Goal: Information Seeking & Learning: Find specific fact

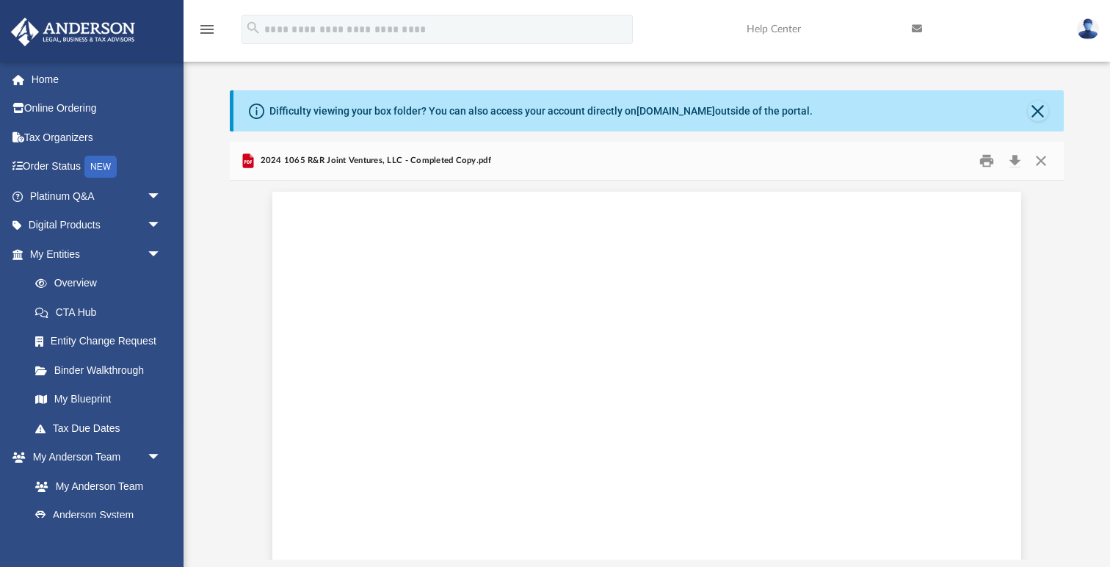
scroll to position [45293, 0]
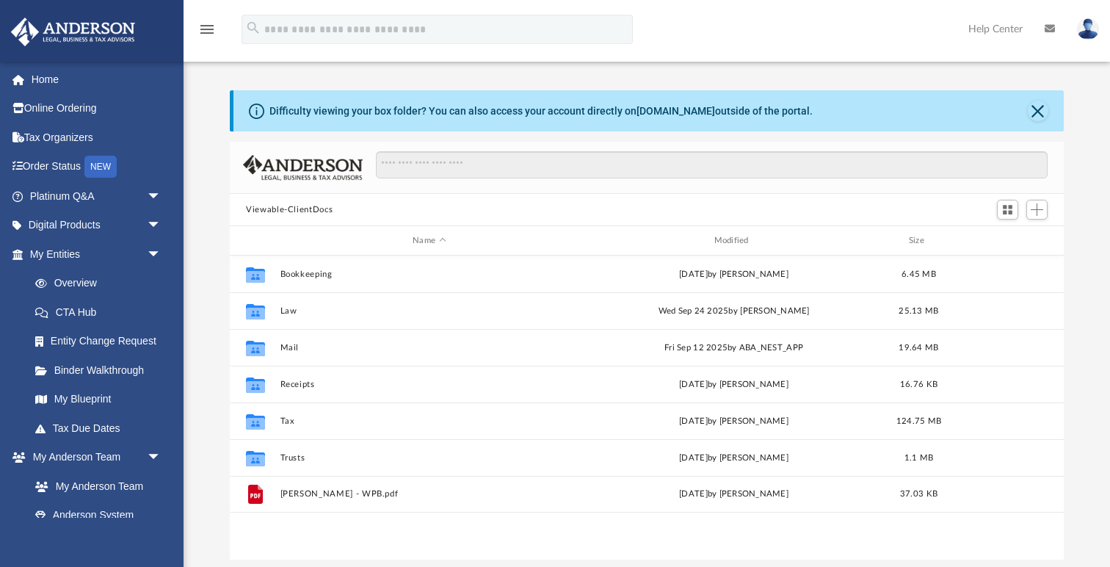
scroll to position [333, 833]
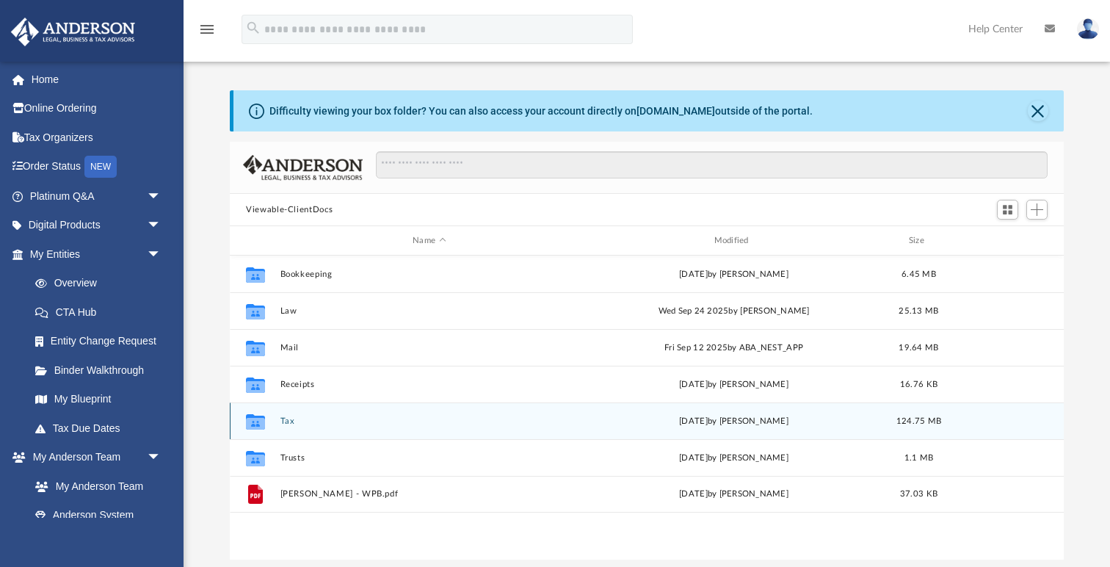
click at [290, 421] on button "Tax" at bounding box center [429, 421] width 298 height 10
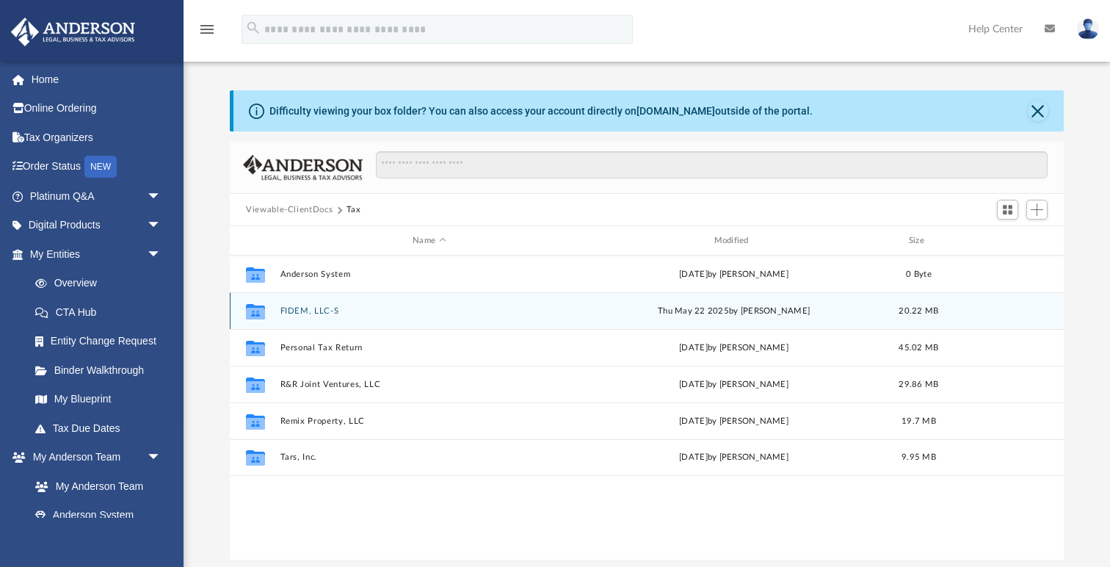
click at [316, 306] on button "FIDEM, LLC-S" at bounding box center [429, 311] width 298 height 10
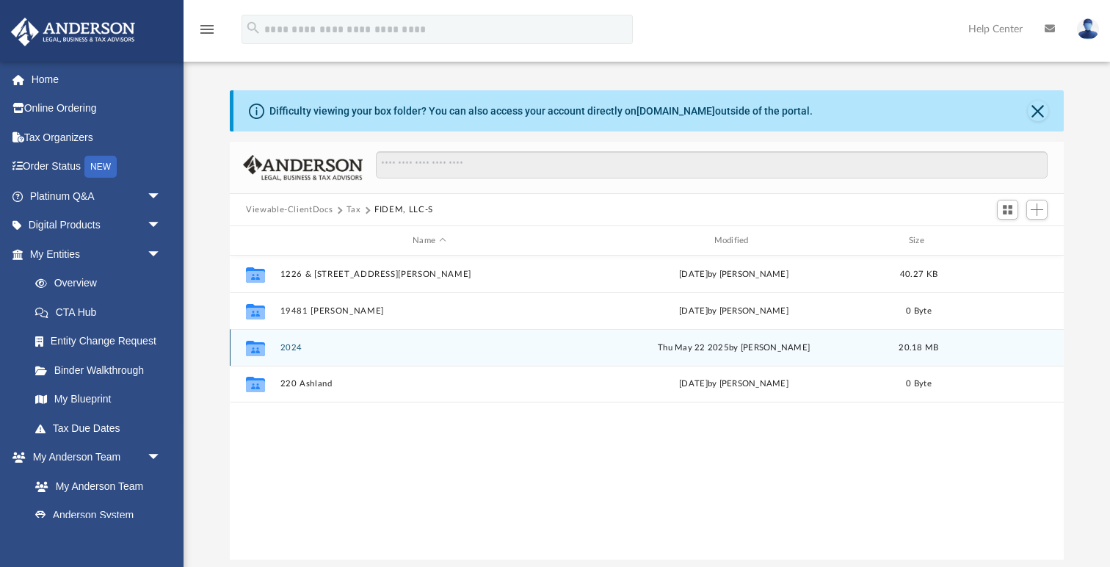
click at [288, 346] on button "2024" at bounding box center [429, 348] width 298 height 10
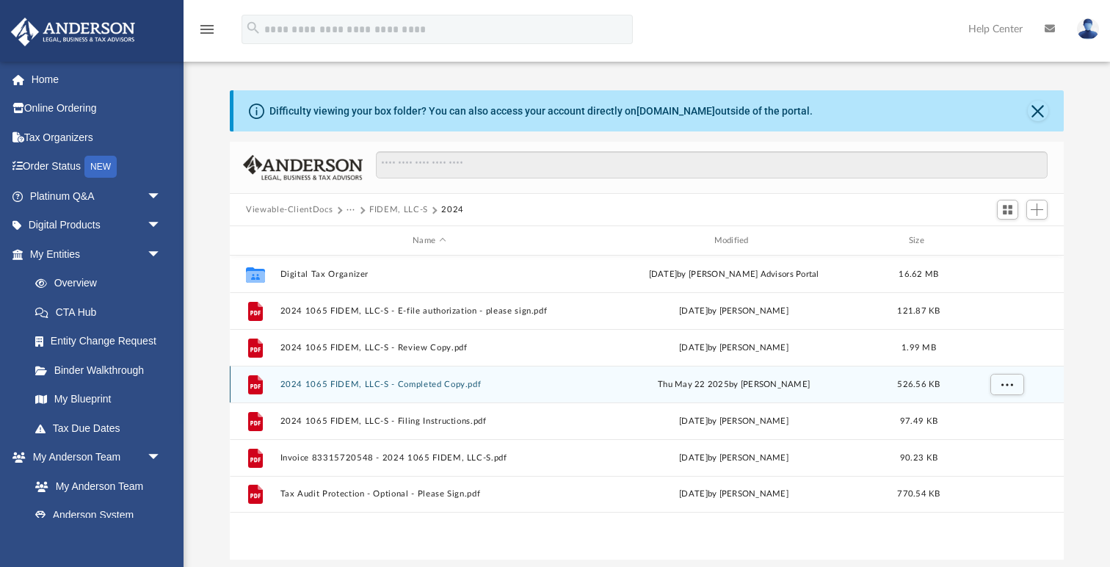
click at [405, 379] on button "2024 1065 FIDEM, LLC-S - Completed Copy.pdf" at bounding box center [429, 384] width 298 height 10
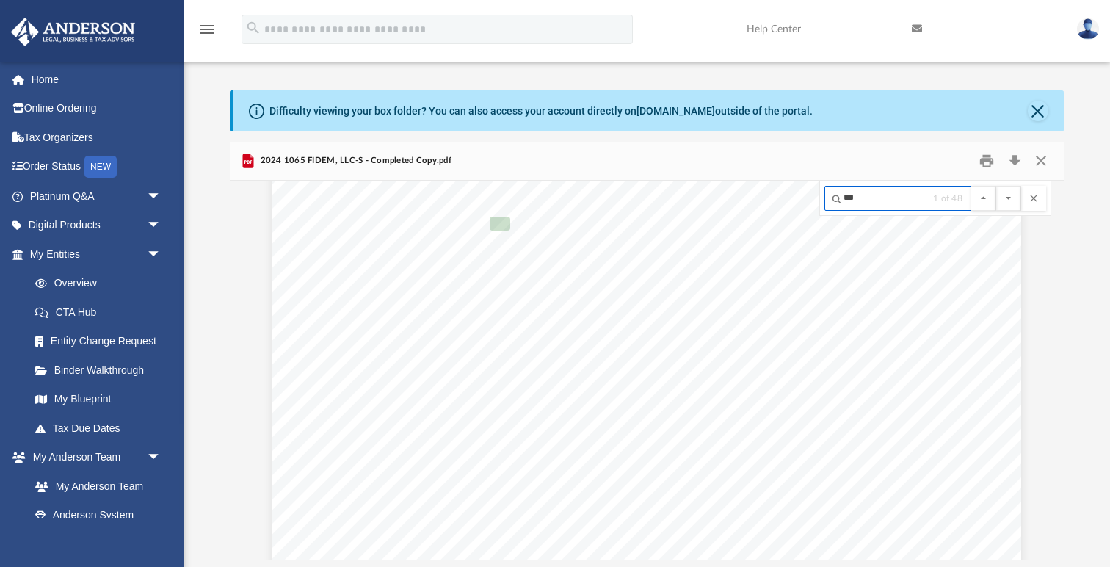
type input "***"
click at [996, 186] on button "File preview" at bounding box center [1008, 198] width 25 height 25
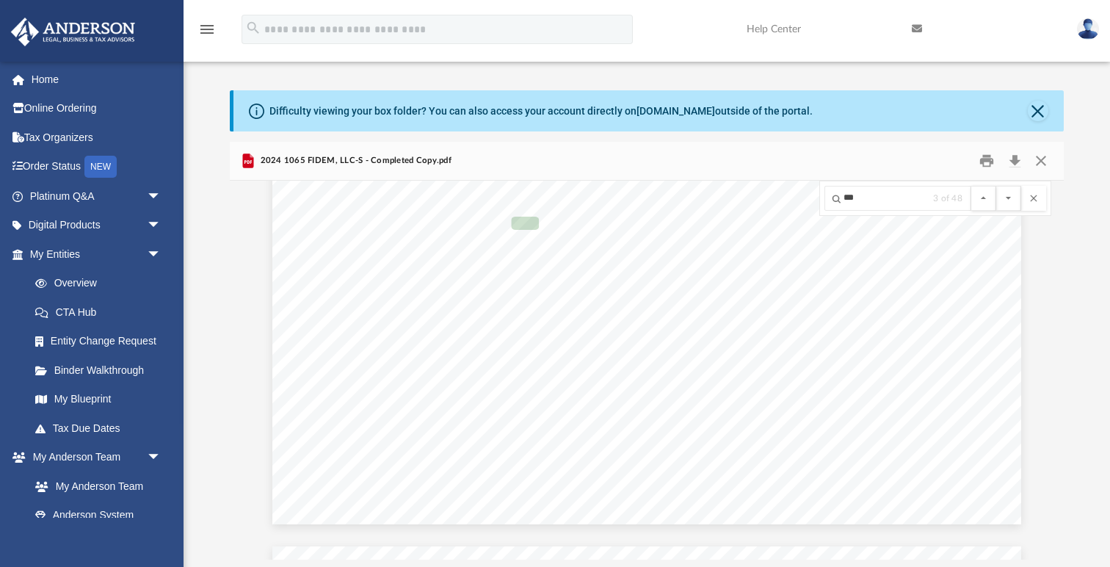
click at [996, 186] on button "File preview" at bounding box center [1008, 198] width 25 height 25
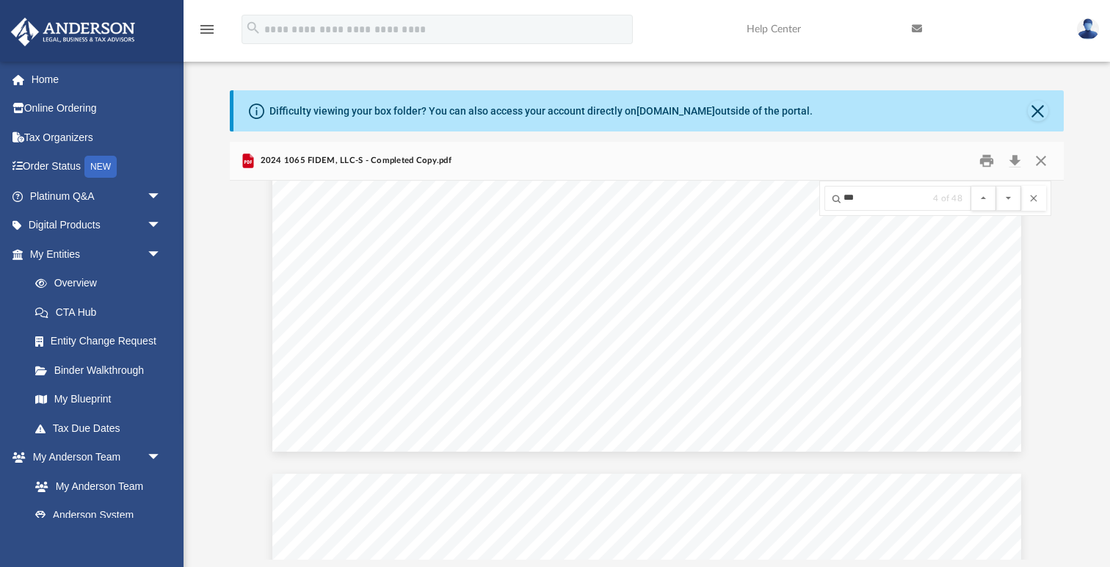
scroll to position [14582, 0]
type input "*"
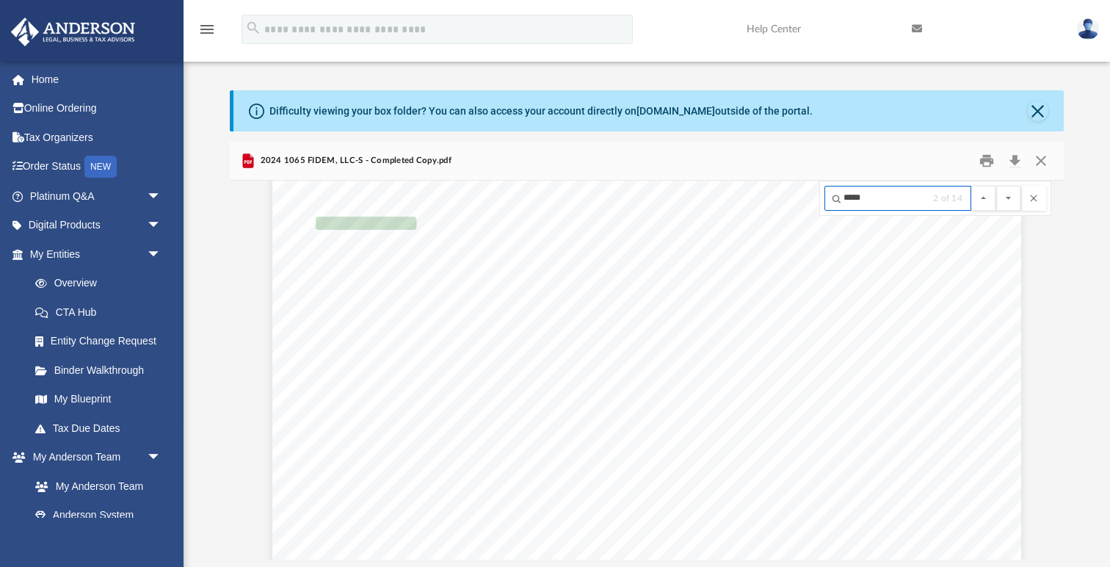
scroll to position [15441, 0]
click at [996, 186] on button "File preview" at bounding box center [1008, 198] width 25 height 25
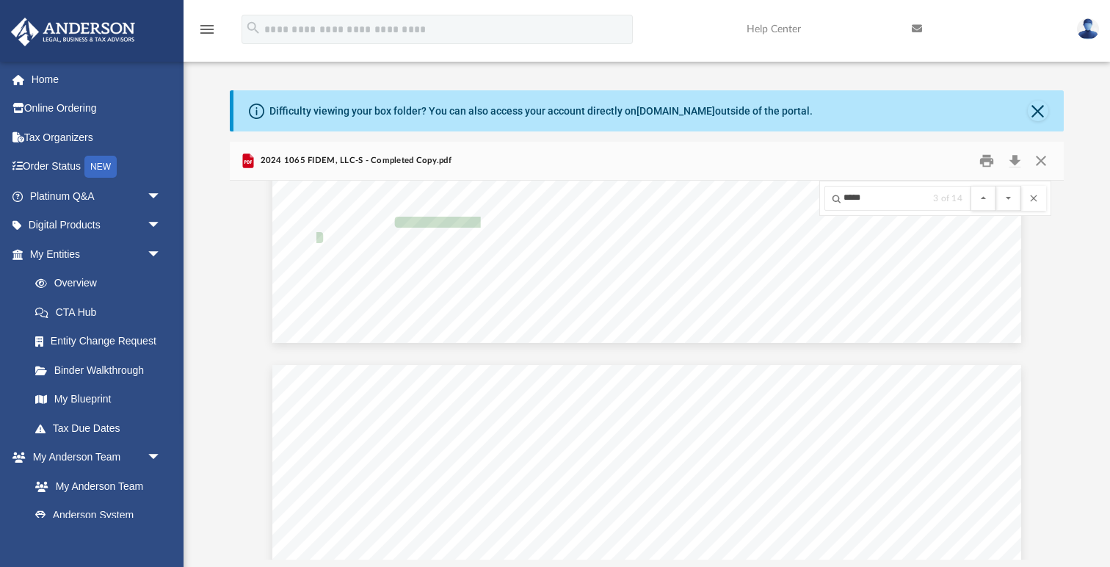
click at [996, 186] on button "File preview" at bounding box center [1008, 198] width 25 height 25
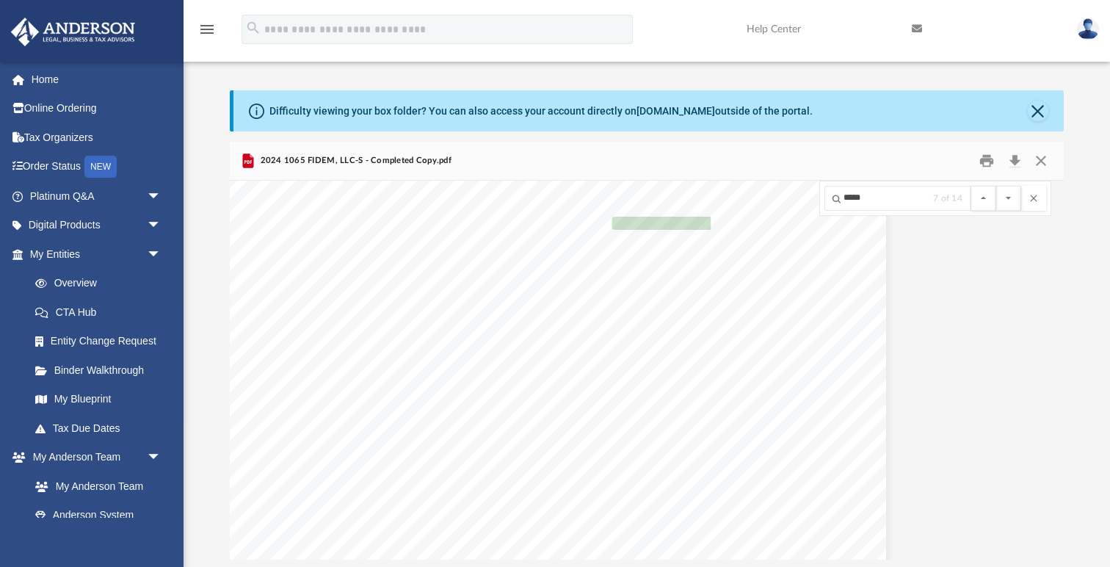
click at [996, 186] on button "File preview" at bounding box center [1008, 198] width 25 height 25
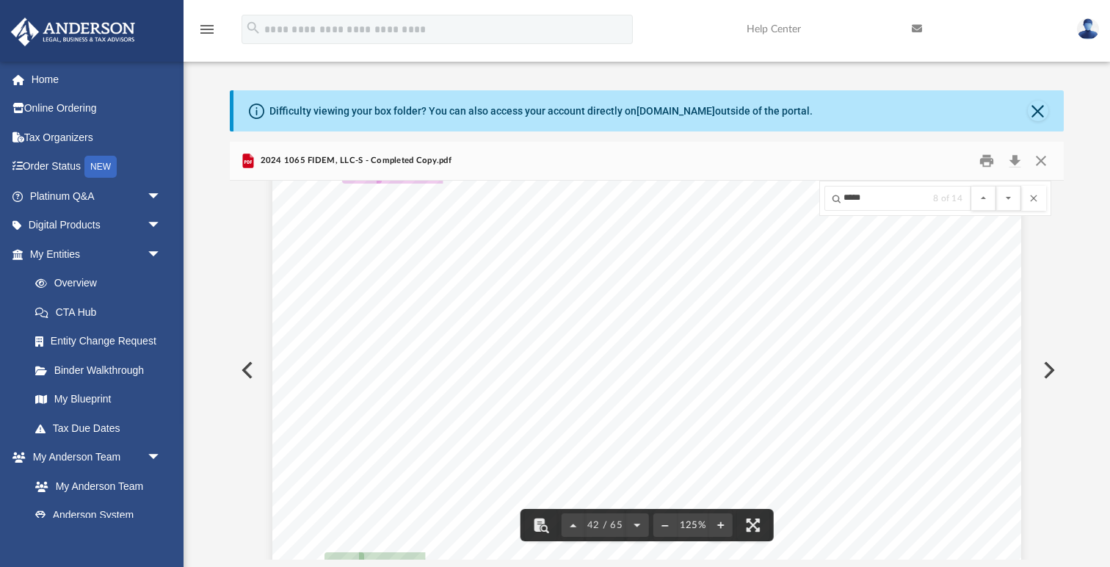
drag, startPoint x: 429, startPoint y: 395, endPoint x: 376, endPoint y: 393, distance: 53.6
drag, startPoint x: 429, startPoint y: 395, endPoint x: 325, endPoint y: 400, distance: 103.6
drag, startPoint x: 411, startPoint y: 352, endPoint x: 327, endPoint y: 353, distance: 84.4
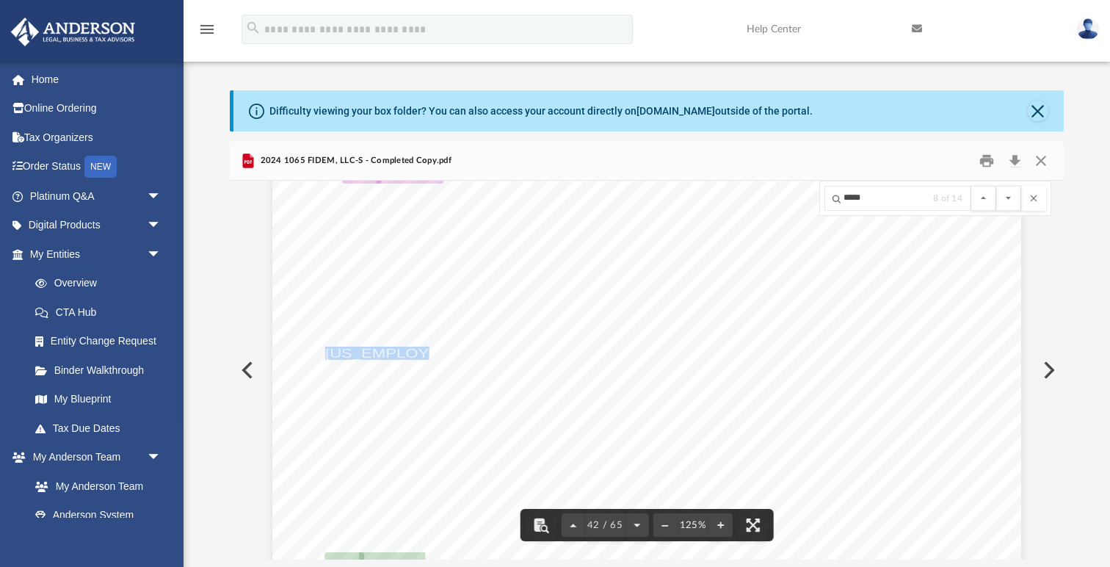
click at [327, 353] on span "[US_EMPLOYER_IDENTIFICATION_NUMBER]" at bounding box center [498, 353] width 346 height 12
drag, startPoint x: 561, startPoint y: 410, endPoint x: 484, endPoint y: 404, distance: 77.3
drag, startPoint x: 556, startPoint y: 411, endPoint x: 327, endPoint y: 412, distance: 229.0
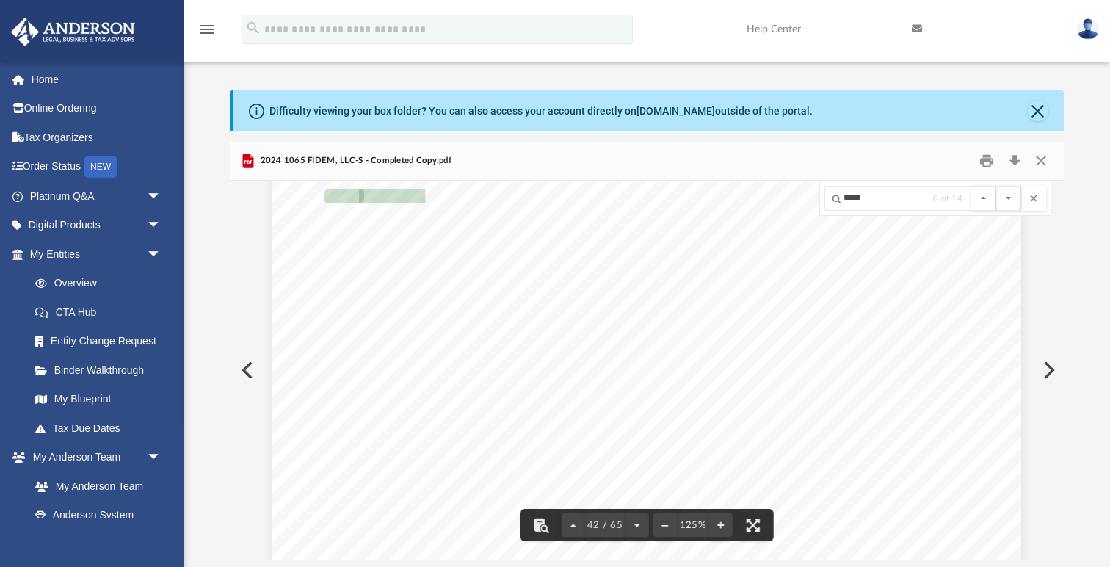
scroll to position [39043, 0]
drag, startPoint x: 437, startPoint y: 297, endPoint x: 352, endPoint y: 298, distance: 85.1
click at [352, 298] on span "[US_EMPLOYER_IDENTIFICATION_NUMBER]" at bounding box center [525, 297] width 346 height 12
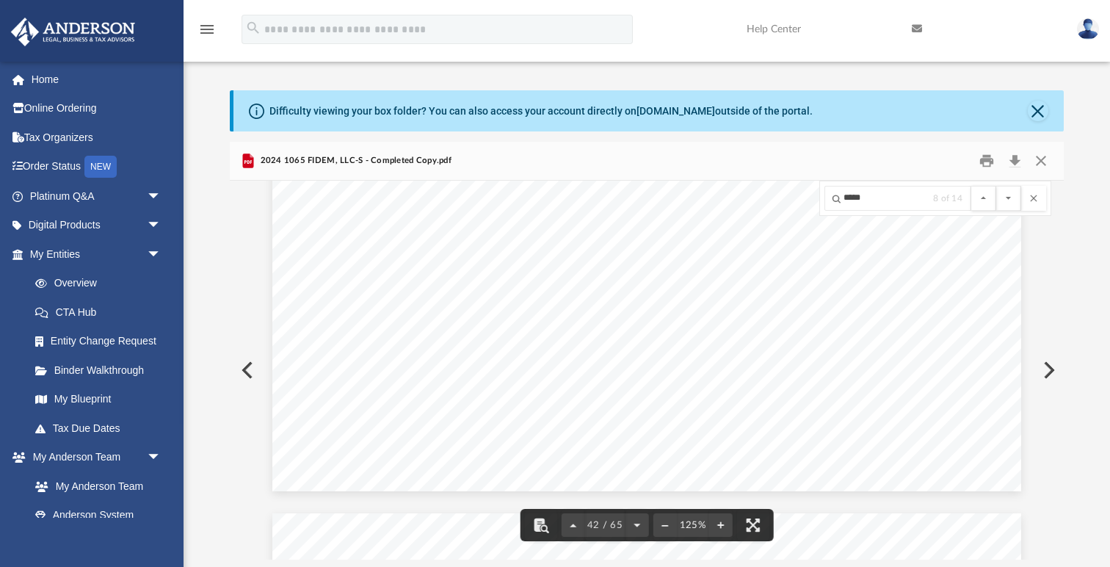
scroll to position [39286, 0]
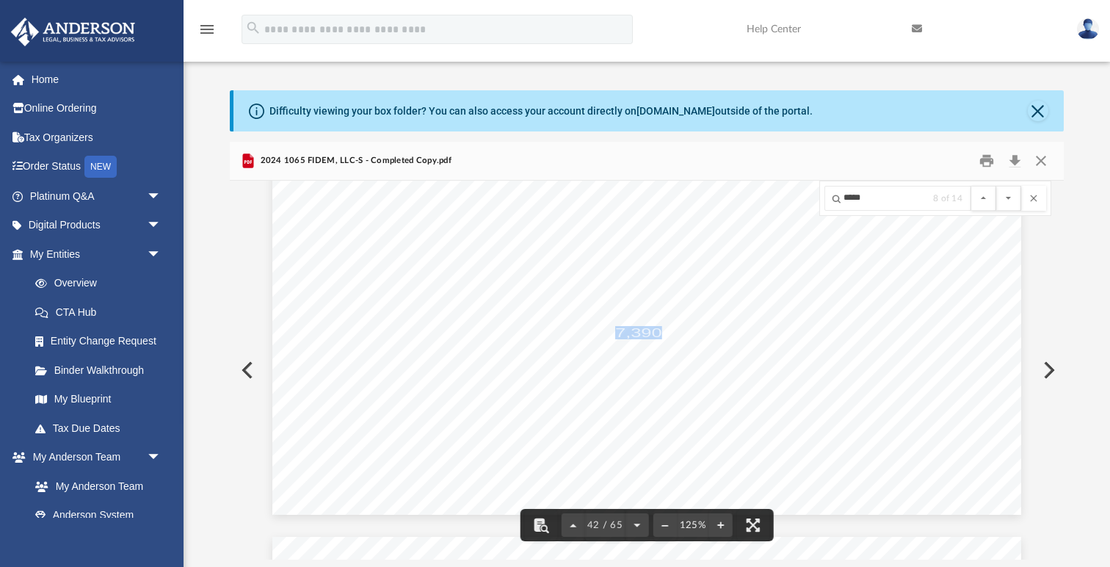
drag, startPoint x: 617, startPoint y: 332, endPoint x: 659, endPoint y: 330, distance: 41.9
click at [659, 330] on span "7,390." at bounding box center [641, 333] width 52 height 12
drag, startPoint x: 655, startPoint y: 348, endPoint x: 600, endPoint y: 349, distance: 55.0
click at [600, 349] on span "-20,829." at bounding box center [631, 347] width 69 height 12
drag, startPoint x: 659, startPoint y: 347, endPoint x: 600, endPoint y: 349, distance: 59.5
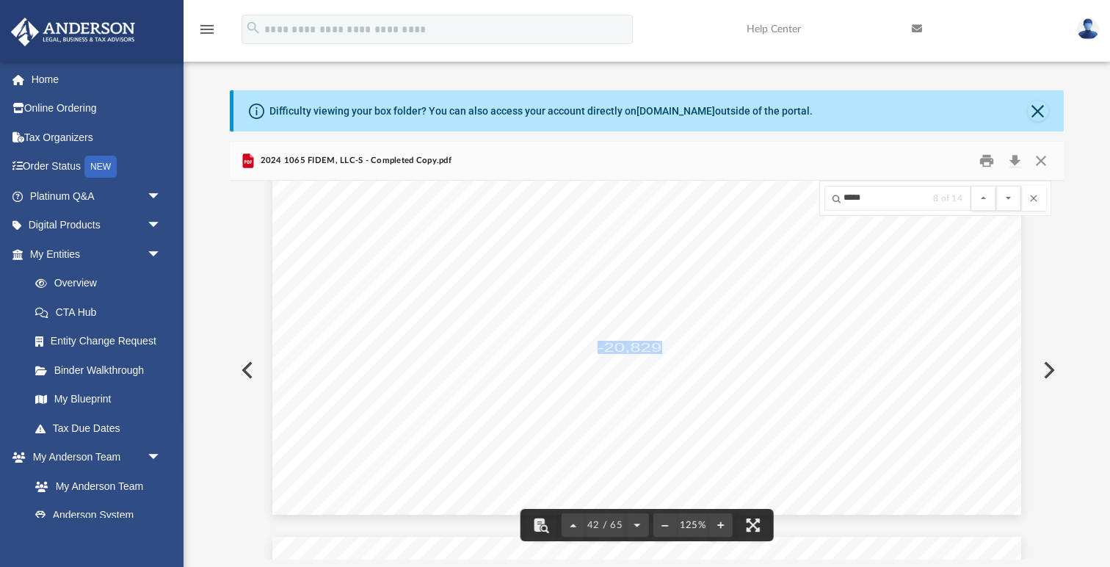
click at [600, 349] on span "-20,829." at bounding box center [631, 347] width 69 height 12
drag, startPoint x: 658, startPoint y: 388, endPoint x: 600, endPoint y: 391, distance: 58.1
click at [600, 391] on span "-13,439." at bounding box center [631, 391] width 69 height 12
drag, startPoint x: 807, startPoint y: 311, endPoint x: 761, endPoint y: 310, distance: 46.2
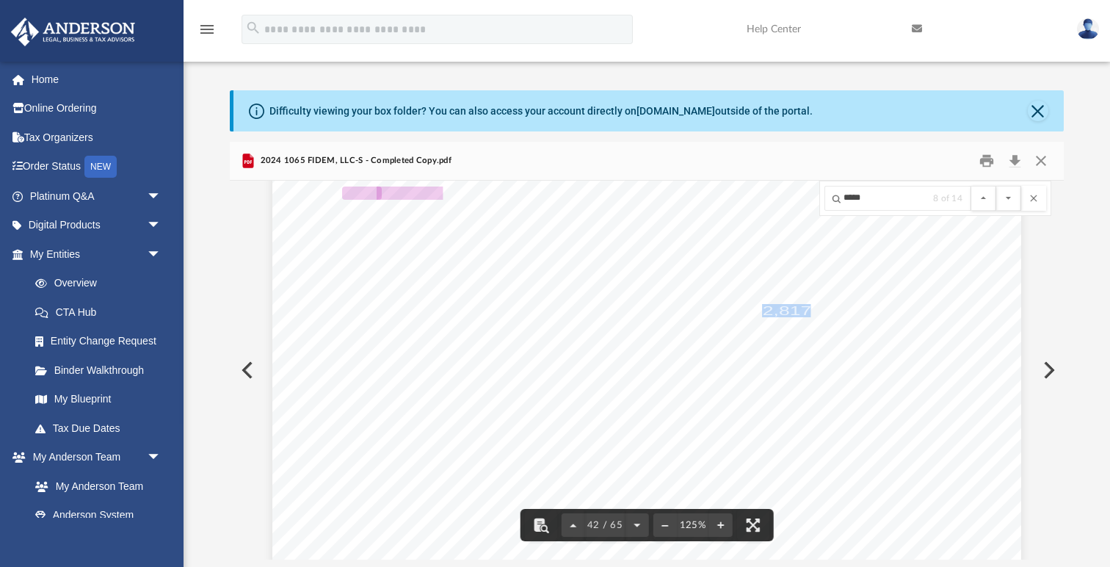
click at [761, 310] on span "-2,817." at bounding box center [786, 311] width 61 height 12
click at [737, 238] on div "~~~~~~~~~~~~~~~~~~~~~~~~~~~~~~~~~~~~~~~~~~~~~~~~~~~~~~~~~~~~~~~~~~~~~~~~~~~~~~ …" at bounding box center [646, 520] width 749 height 969
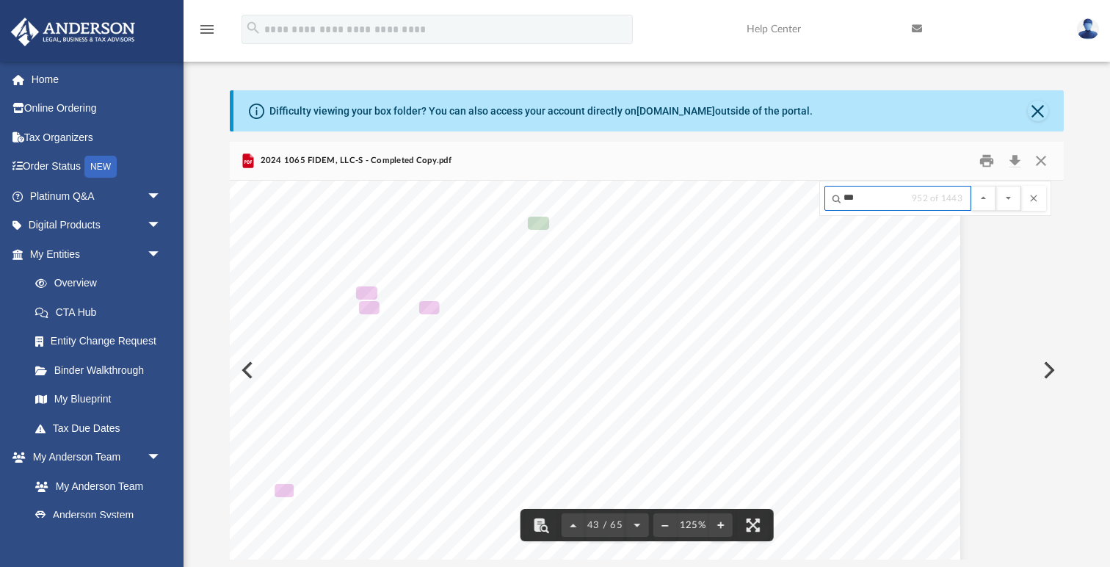
scroll to position [48405, 0]
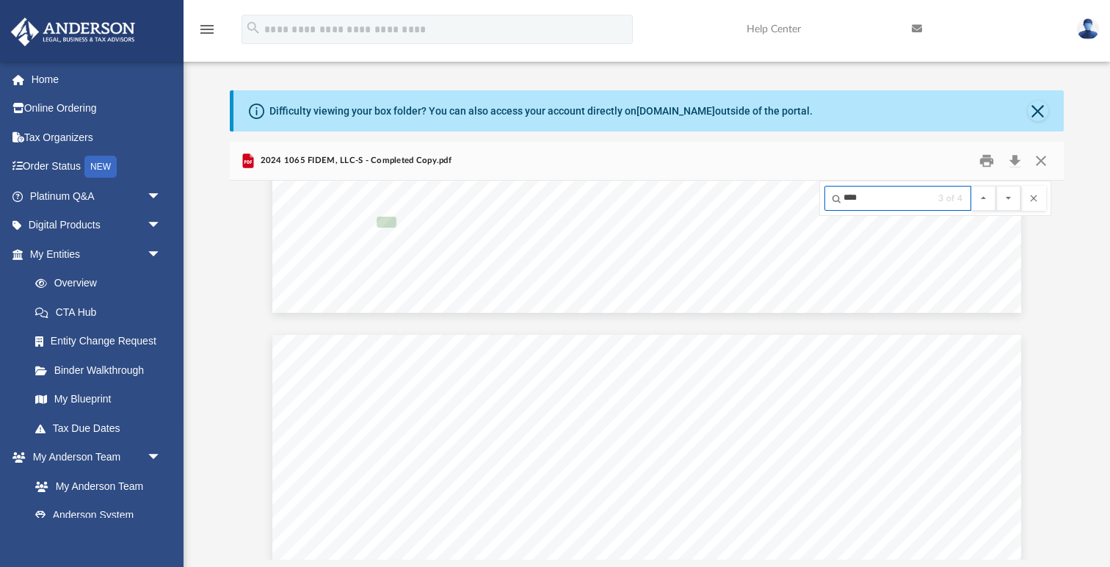
type input "****"
click at [996, 186] on button "File preview" at bounding box center [1008, 198] width 25 height 25
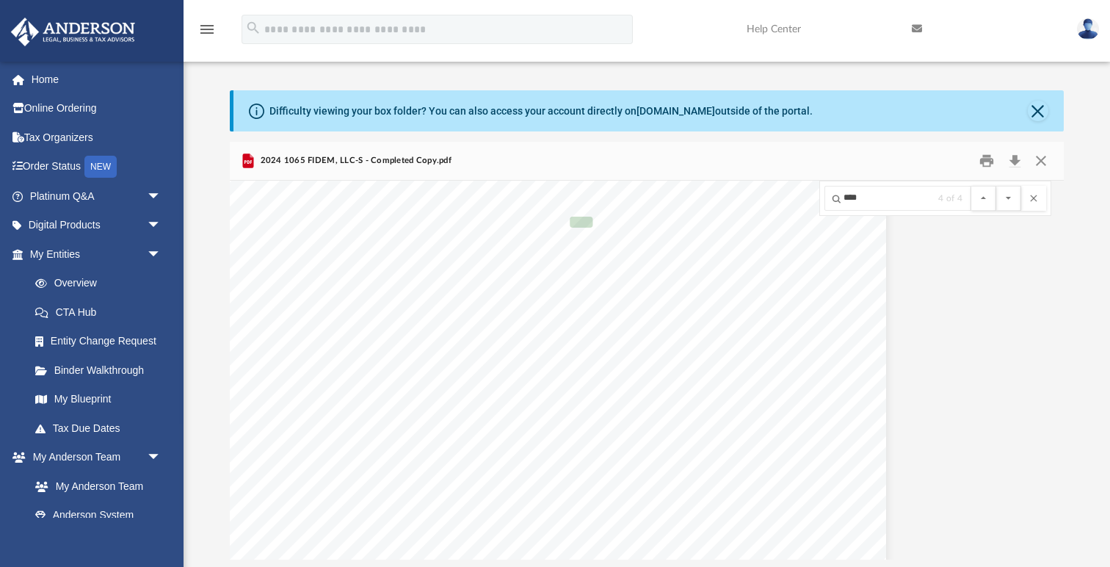
click at [996, 186] on button "File preview" at bounding box center [1008, 198] width 25 height 25
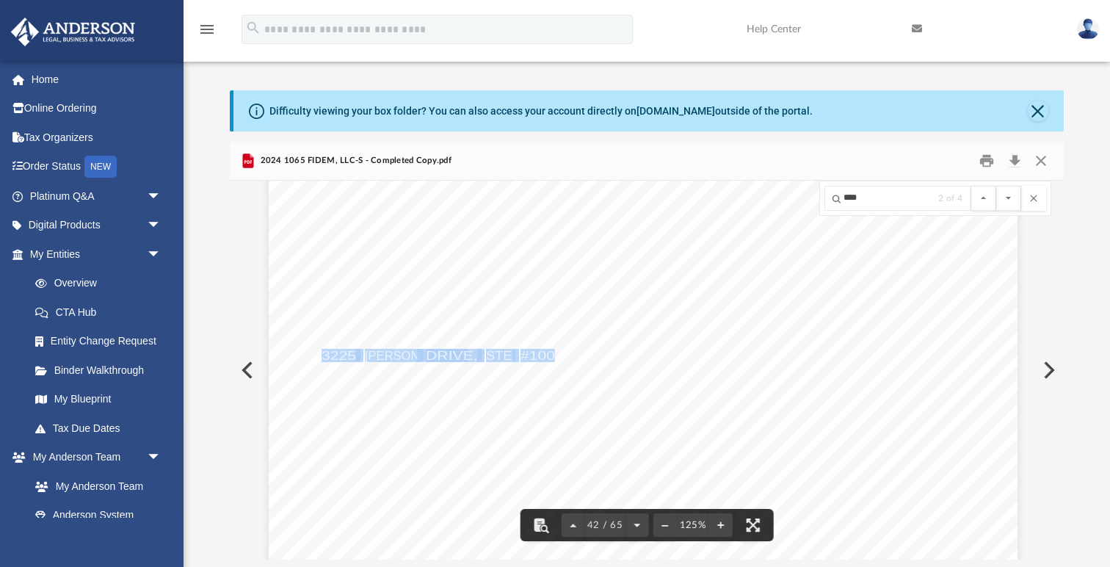
drag, startPoint x: 554, startPoint y: 352, endPoint x: 324, endPoint y: 355, distance: 230.5
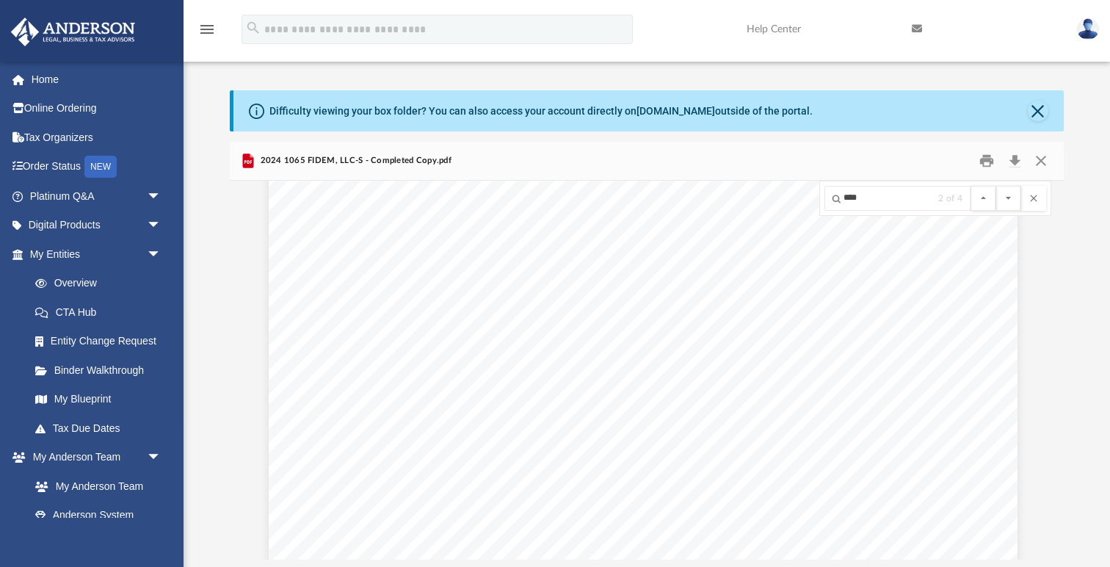
scroll to position [38990, 4]
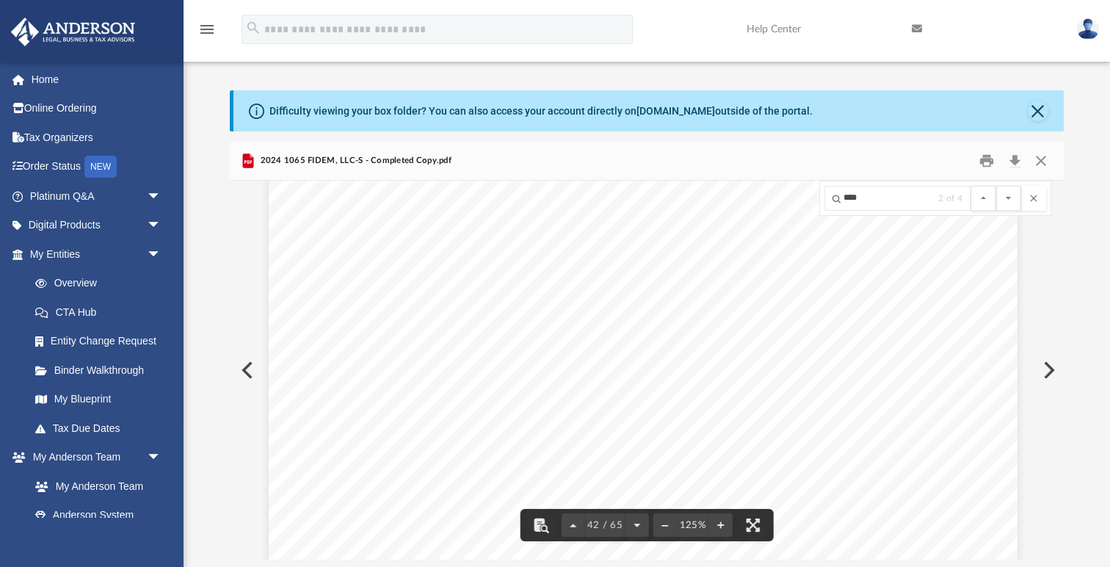
drag, startPoint x: 436, startPoint y: 348, endPoint x: 390, endPoint y: 349, distance: 46.2
click at [390, 349] on div "For calendar year [DATE], or tax year beginning ending Net rental real estate i…" at bounding box center [643, 326] width 749 height 969
drag, startPoint x: 432, startPoint y: 349, endPoint x: 349, endPoint y: 349, distance: 82.2
click at [349, 349] on span "[US_EMPLOYER_IDENTIFICATION_NUMBER]" at bounding box center [521, 350] width 346 height 12
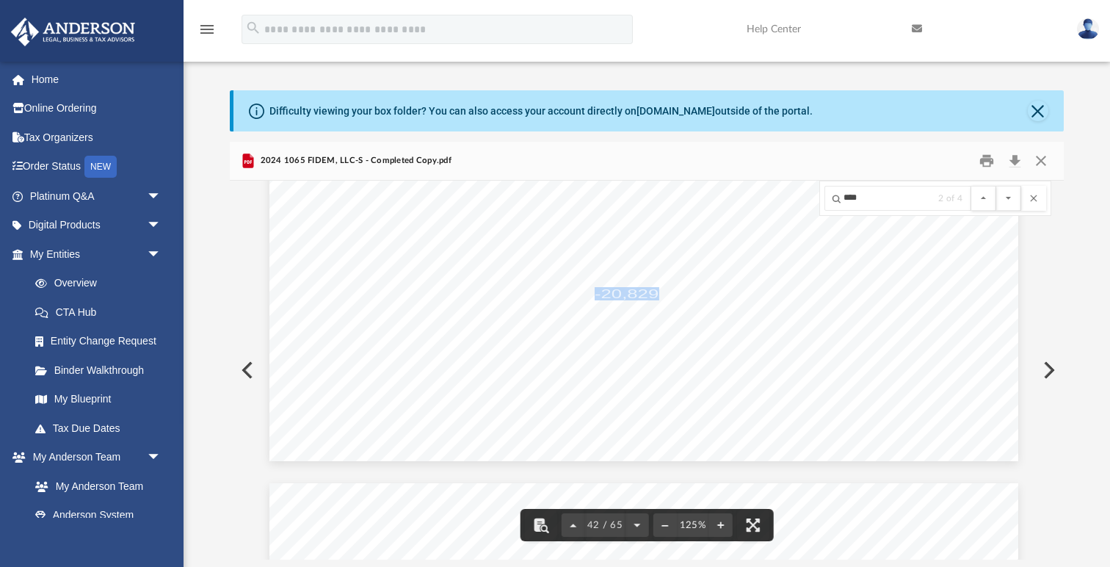
drag, startPoint x: 655, startPoint y: 295, endPoint x: 597, endPoint y: 295, distance: 58.0
click at [597, 295] on span "-20,829." at bounding box center [628, 294] width 69 height 12
drag, startPoint x: 653, startPoint y: 334, endPoint x: 597, endPoint y: 337, distance: 56.6
click at [597, 337] on span "-13,439." at bounding box center [628, 338] width 69 height 12
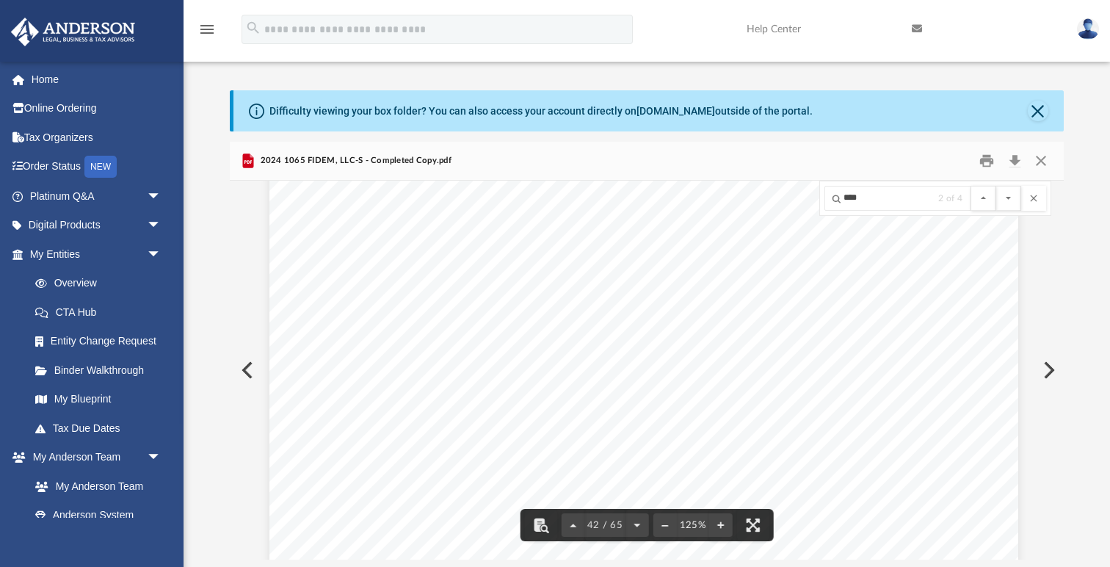
scroll to position [38748, 3]
drag, startPoint x: 804, startPoint y: 258, endPoint x: 744, endPoint y: 256, distance: 59.5
click at [744, 256] on span "-18,017." at bounding box center [778, 254] width 69 height 12
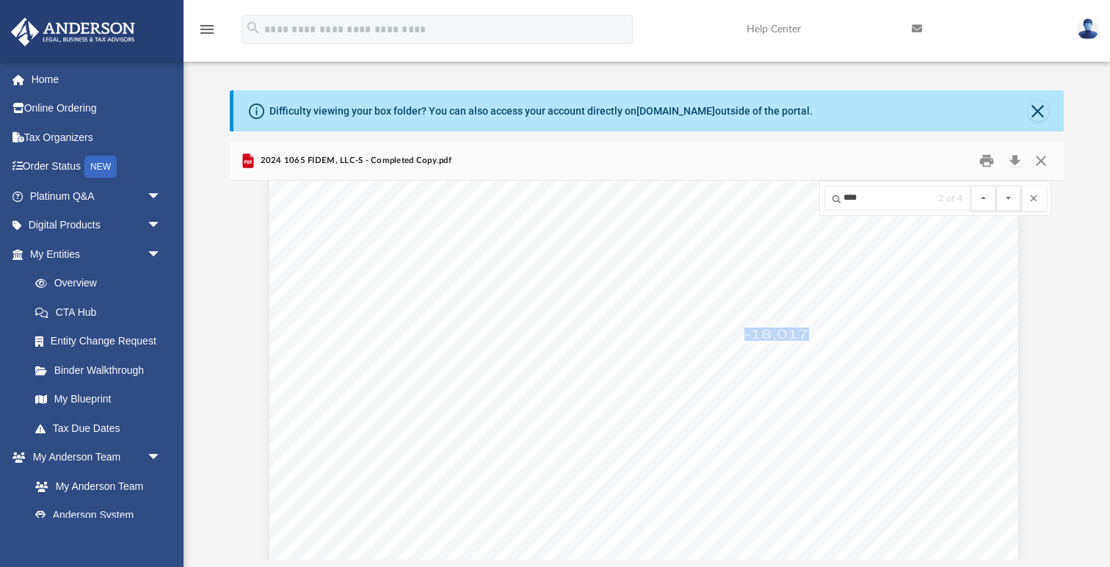
scroll to position [38661, 3]
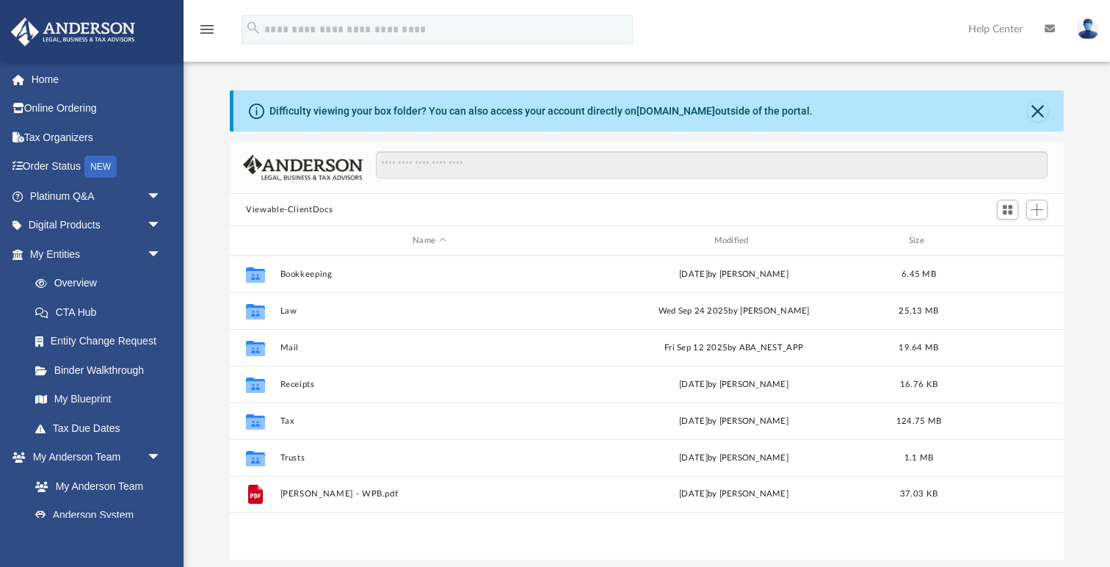
scroll to position [333, 833]
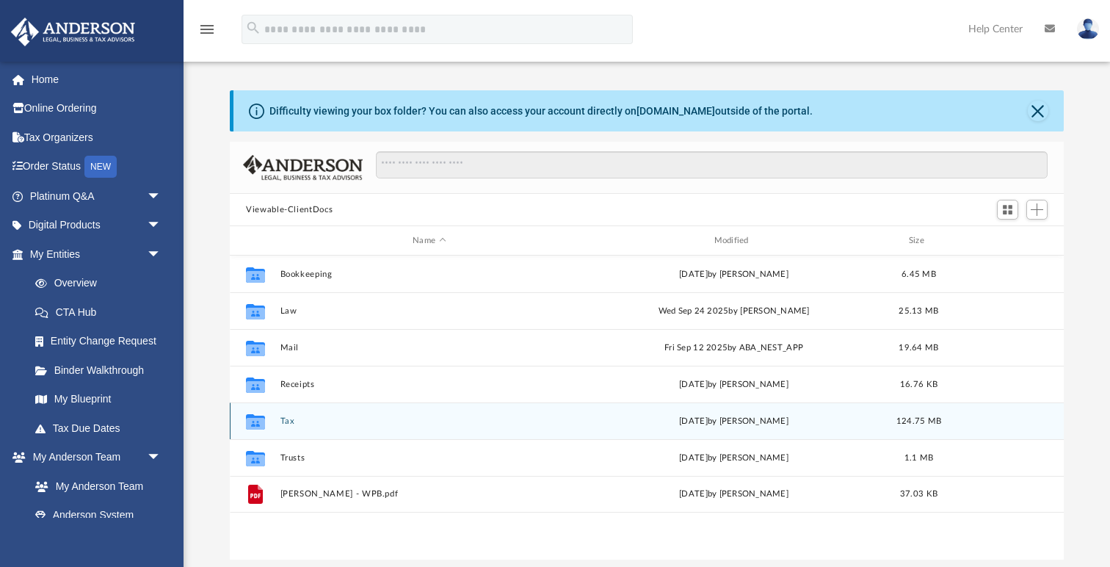
click at [289, 419] on button "Tax" at bounding box center [429, 421] width 298 height 10
click at [346, 420] on button "Remix Property, LLC" at bounding box center [429, 421] width 298 height 10
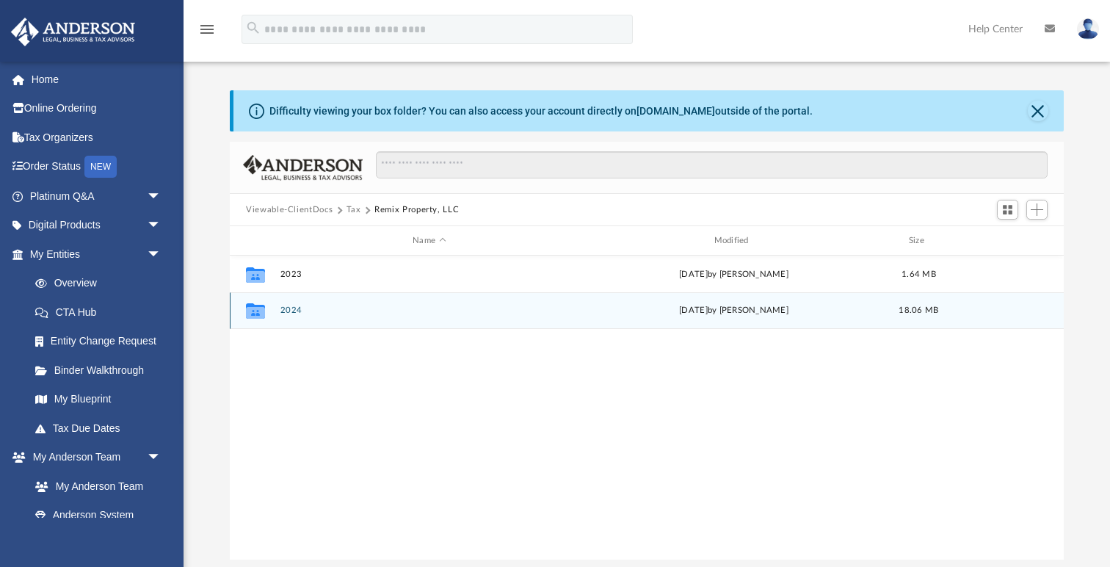
click at [293, 307] on button "2024" at bounding box center [429, 310] width 298 height 10
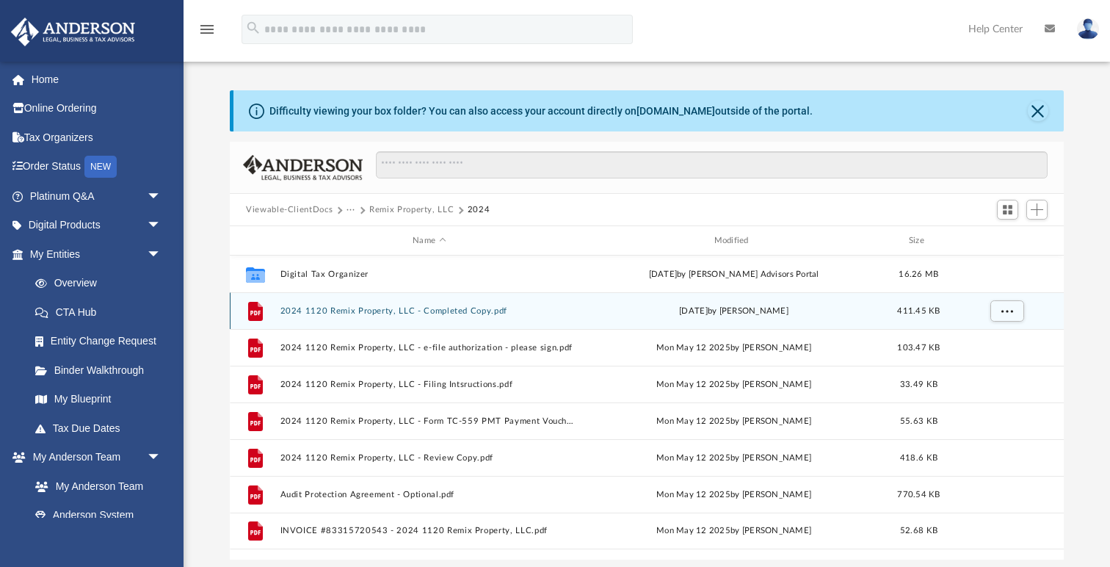
click at [356, 310] on button "2024 1120 Remix Property, LLC - Completed Copy.pdf" at bounding box center [429, 311] width 298 height 10
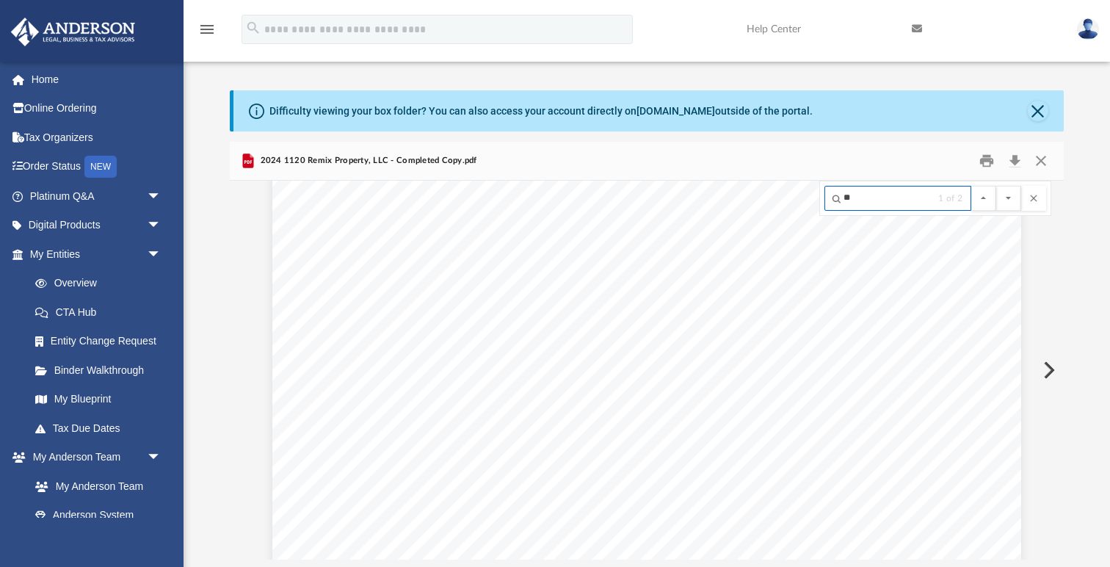
scroll to position [14029, 0]
type input "*"
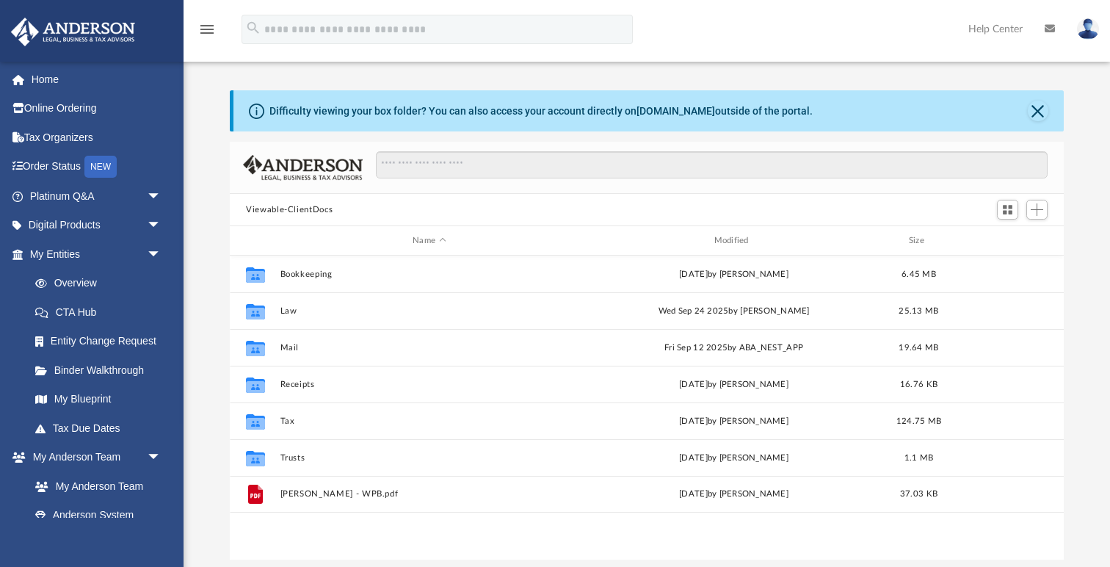
scroll to position [333, 833]
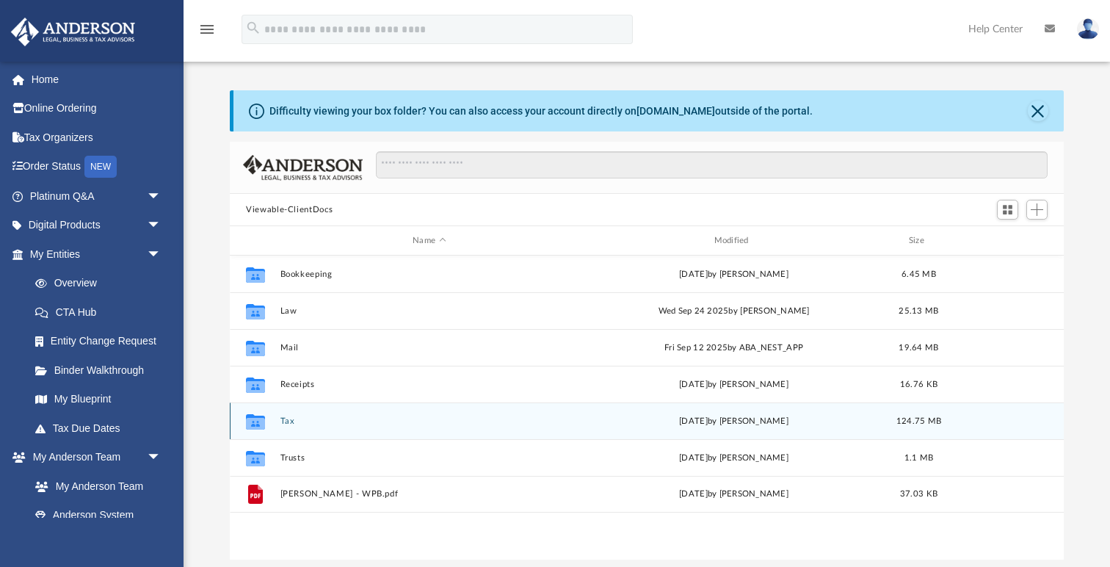
click at [288, 420] on button "Tax" at bounding box center [429, 421] width 298 height 10
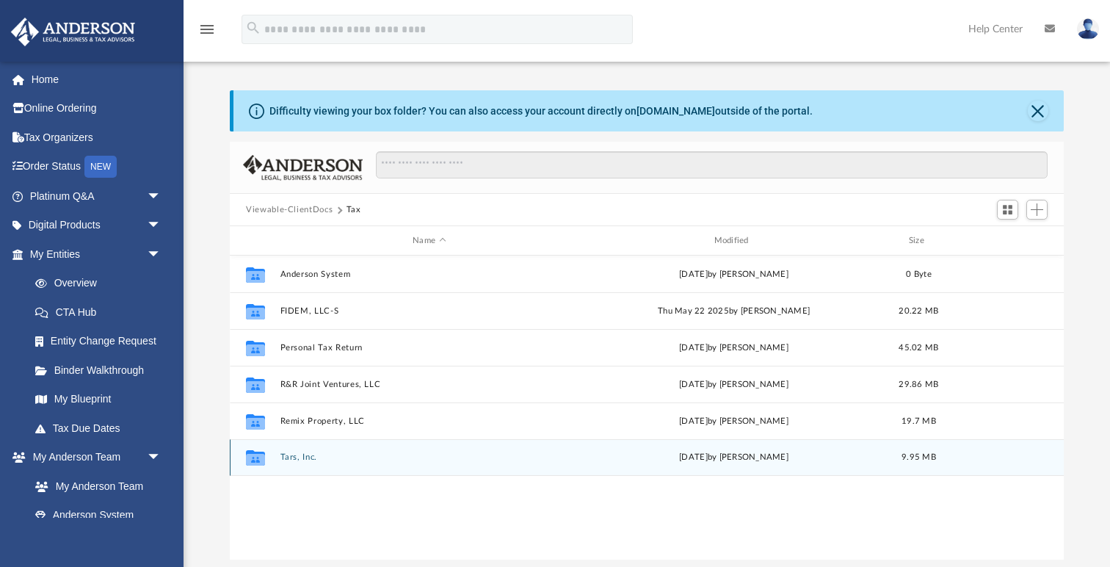
click at [302, 459] on button "Tars, Inc." at bounding box center [429, 457] width 298 height 10
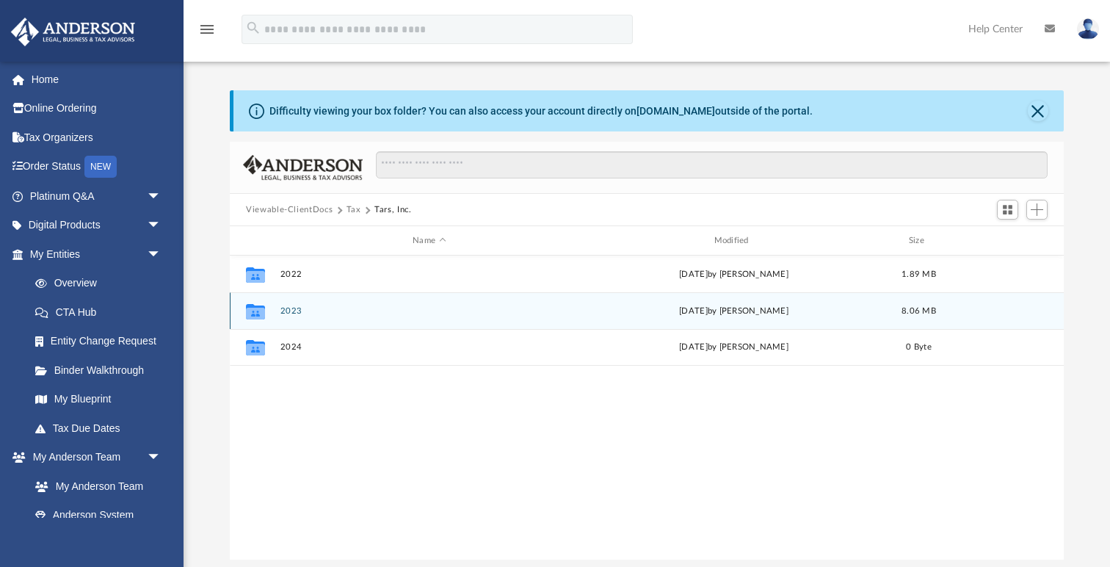
click at [295, 310] on button "2023" at bounding box center [429, 311] width 298 height 10
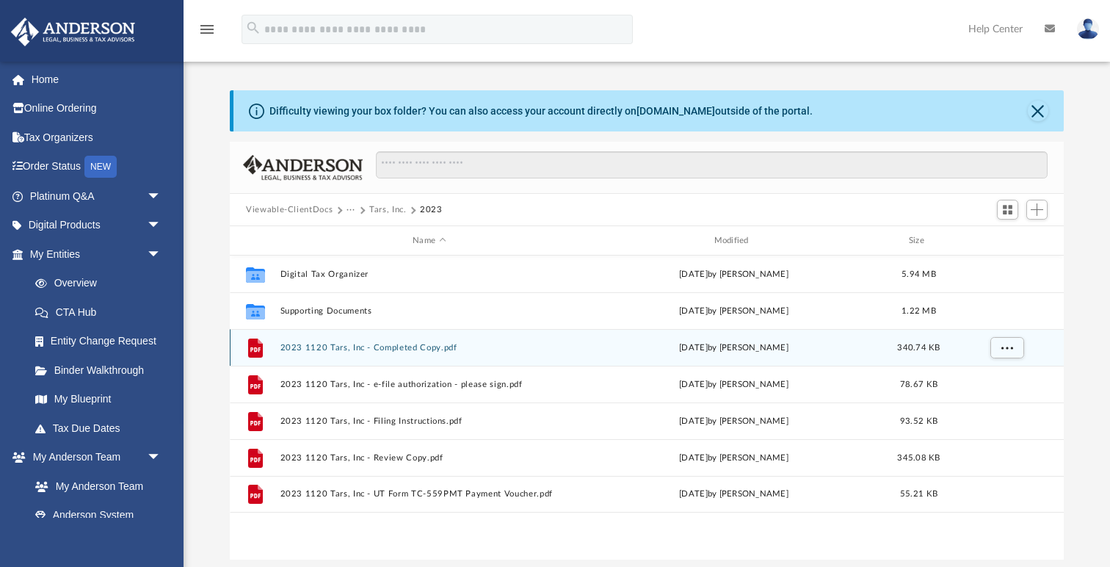
click at [321, 345] on button "2023 1120 Tars, Inc - Completed Copy.pdf" at bounding box center [429, 348] width 298 height 10
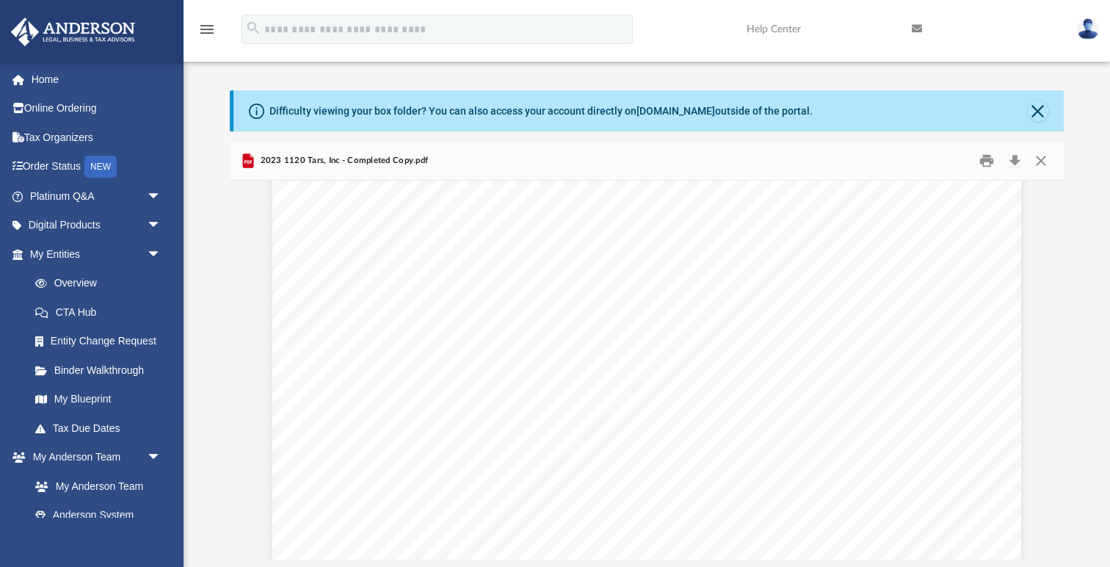
scroll to position [2331, 0]
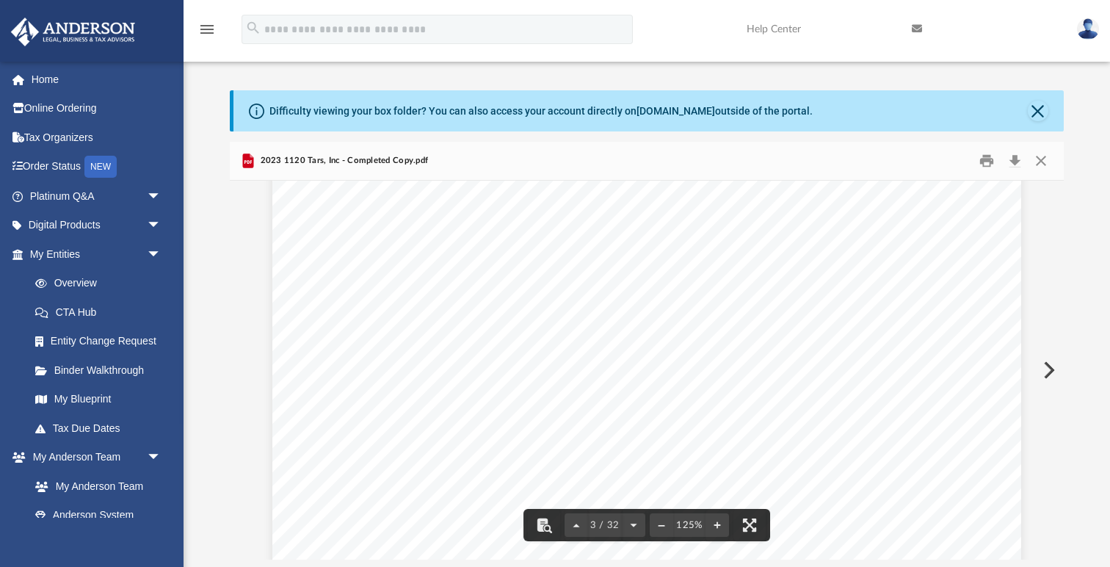
click at [461, 311] on div "April 7, 2025 Tars, Inc 3225 McLeod Dr Ste 100 Las Vegas, NV 89121 Tars, Inc: W…" at bounding box center [646, 326] width 749 height 969
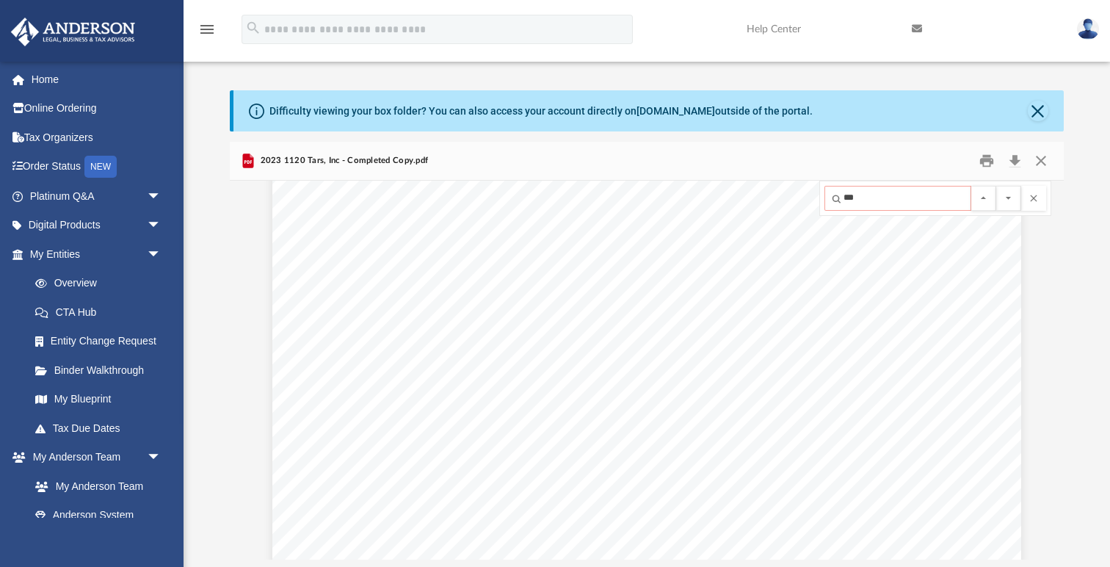
scroll to position [13706, 0]
type input "*"
